Goal: Obtain resource: Obtain resource

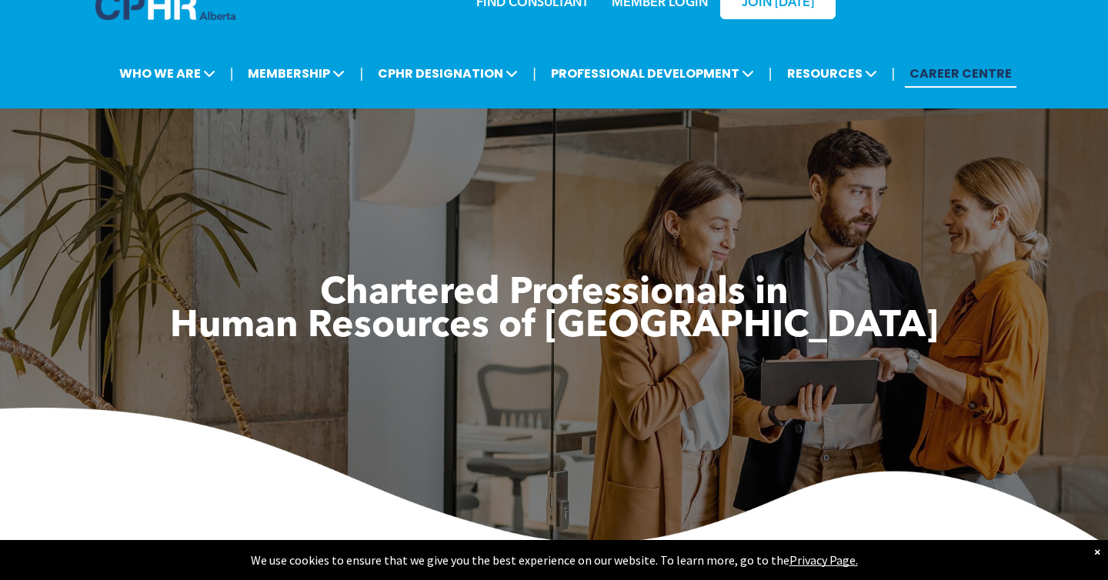
scroll to position [6, 0]
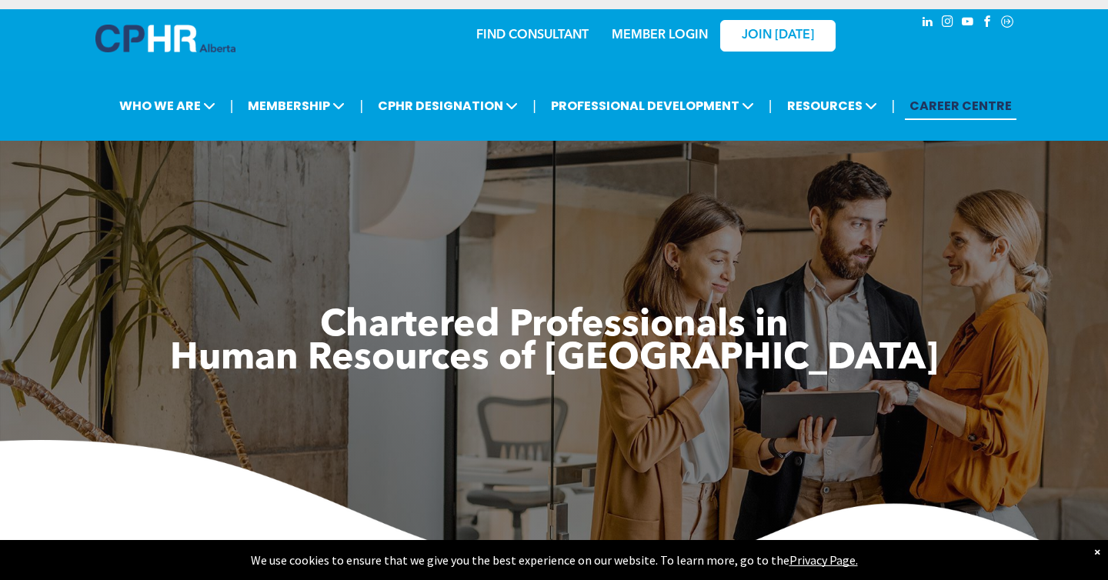
click at [978, 109] on link "CAREER CENTRE" at bounding box center [960, 106] width 112 height 28
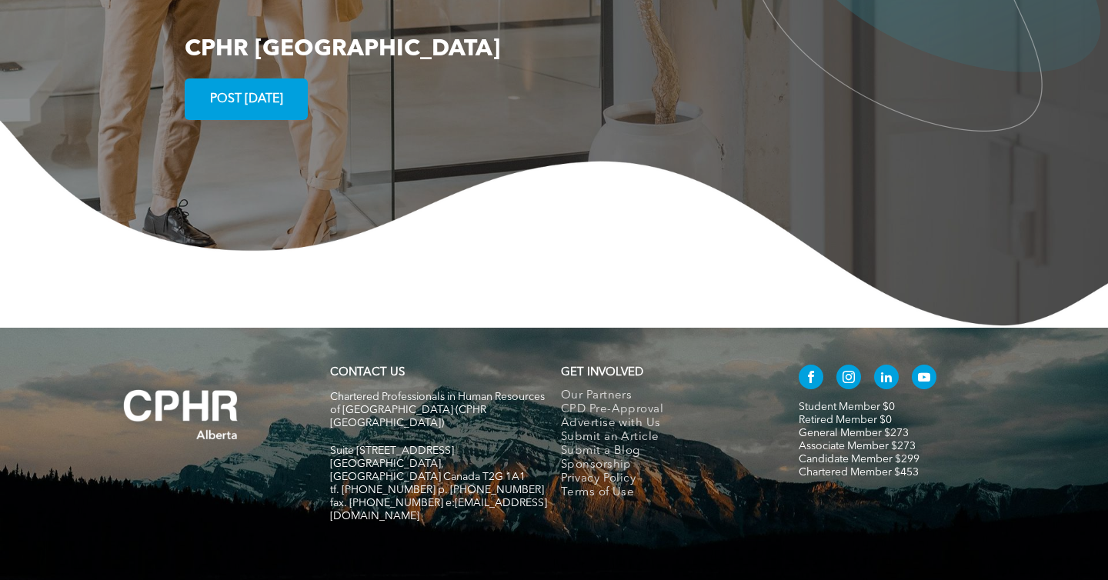
scroll to position [2837, 0]
click at [598, 458] on span "Sponsorship" at bounding box center [596, 465] width 71 height 14
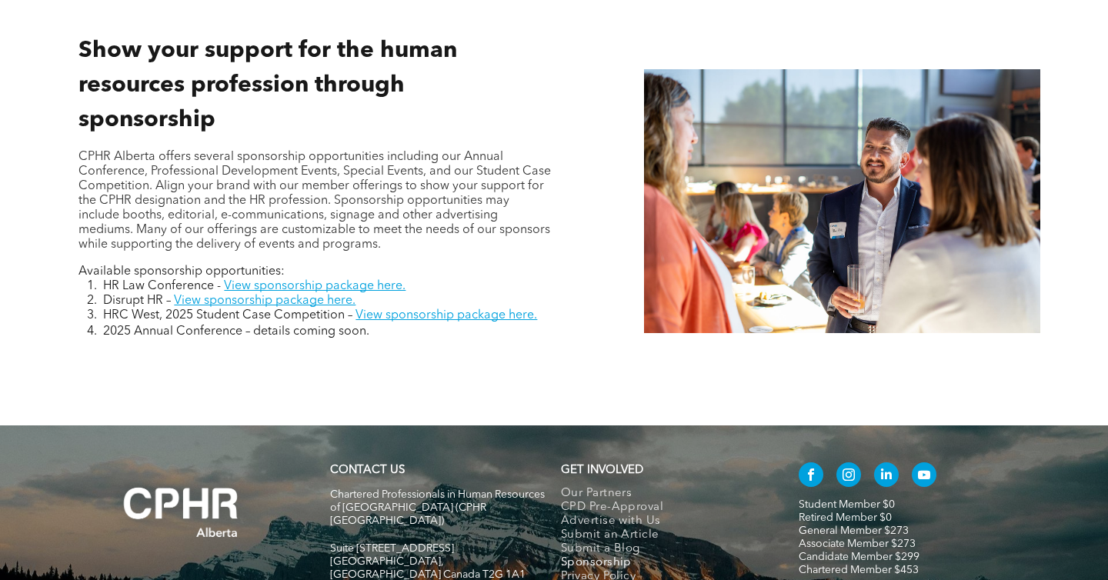
scroll to position [631, 0]
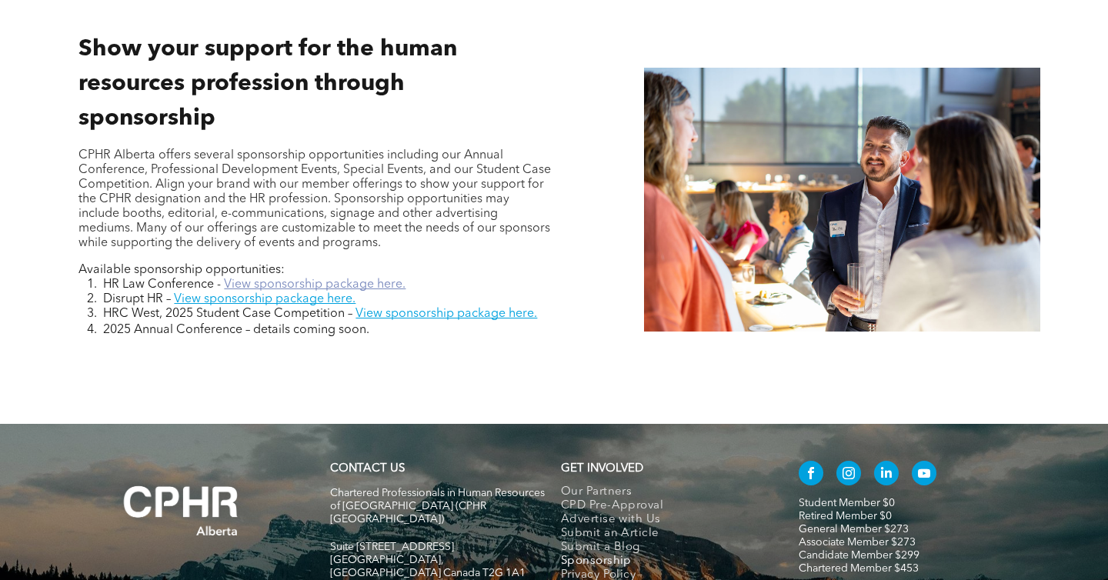
click at [364, 285] on link "View sponsorship package here." at bounding box center [315, 284] width 182 height 12
click at [208, 299] on link "View sponsorship package here." at bounding box center [265, 299] width 182 height 12
